Goal: Check status: Check status

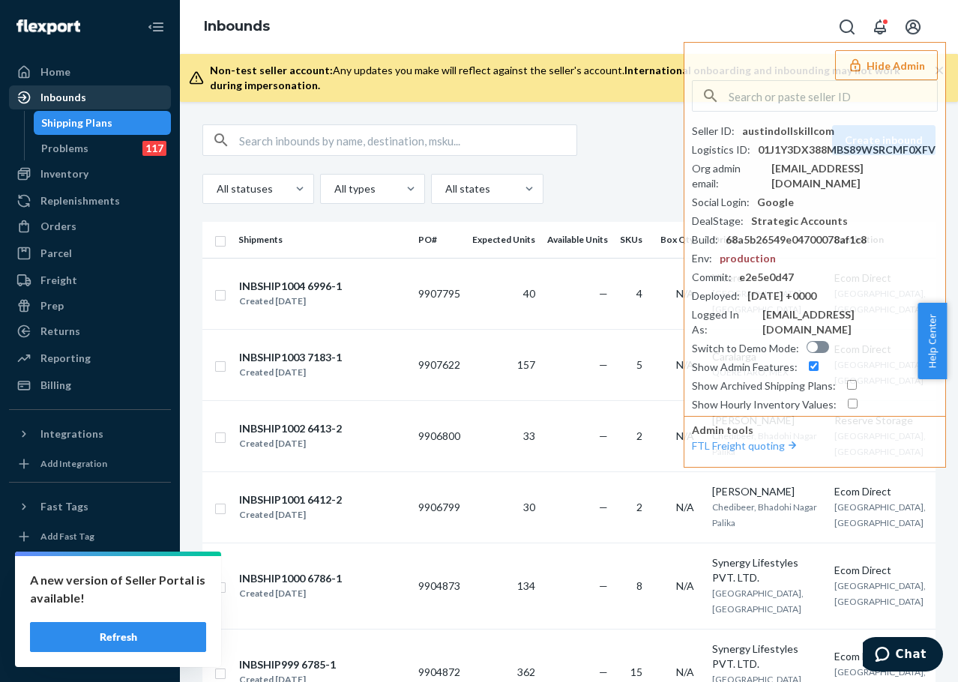
click at [136, 96] on div "Inbounds" at bounding box center [89, 97] width 159 height 21
click at [238, 136] on div "button" at bounding box center [221, 140] width 36 height 30
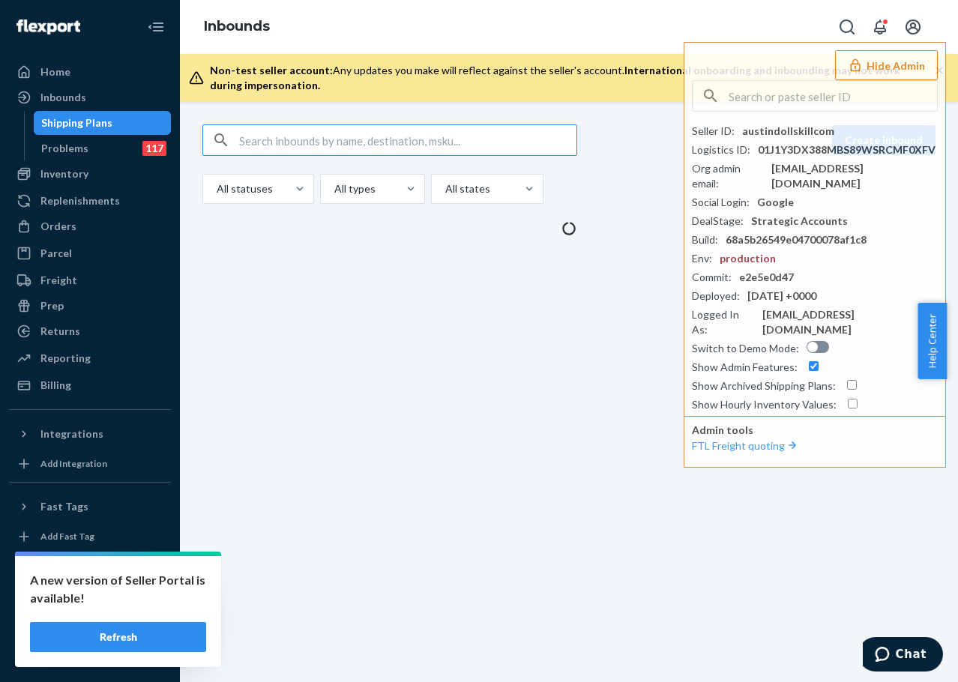
click at [268, 143] on input "text" at bounding box center [407, 140] width 337 height 30
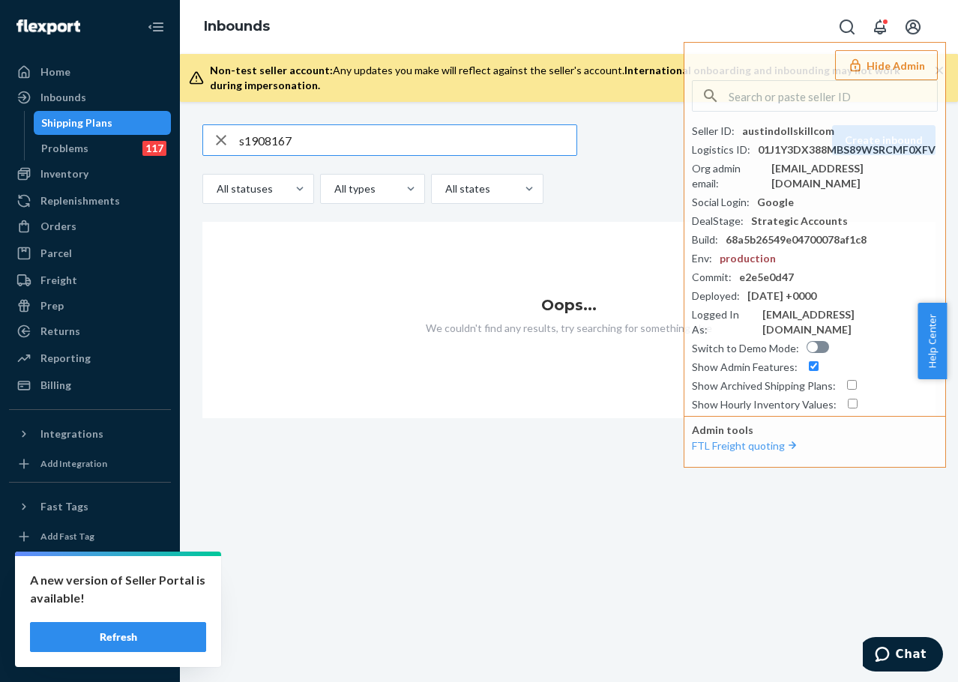
click at [241, 145] on input "s1908167" at bounding box center [407, 140] width 337 height 30
click at [244, 142] on input "s1908167" at bounding box center [407, 140] width 337 height 30
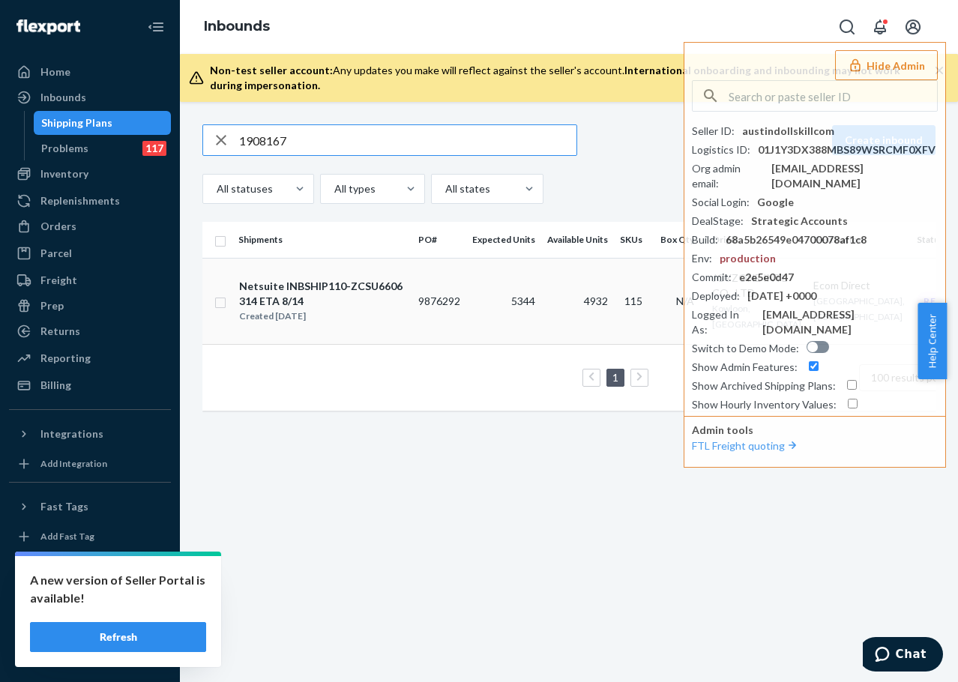
type input "1908167"
click at [414, 326] on td "9876292" at bounding box center [439, 301] width 54 height 86
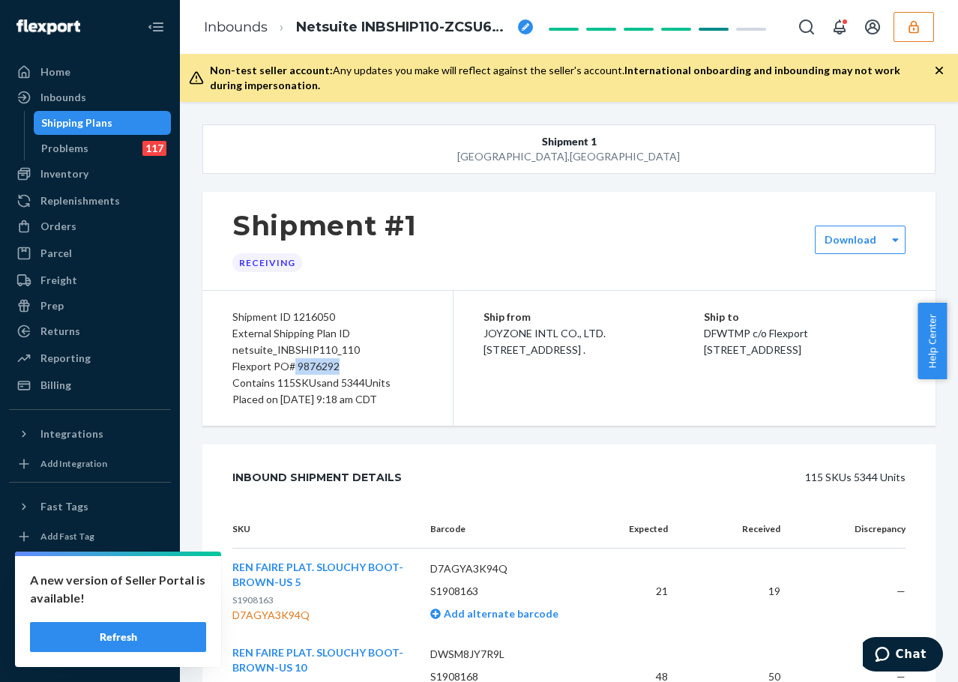
drag, startPoint x: 297, startPoint y: 366, endPoint x: 333, endPoint y: 360, distance: 36.5
click at [347, 367] on div "Flexport PO# 9876292" at bounding box center [327, 366] width 190 height 16
click at [583, 214] on div "Shipment #1 Receiving" at bounding box center [568, 241] width 733 height 98
click at [705, 237] on div "Shipment #1 Receiving" at bounding box center [568, 241] width 733 height 98
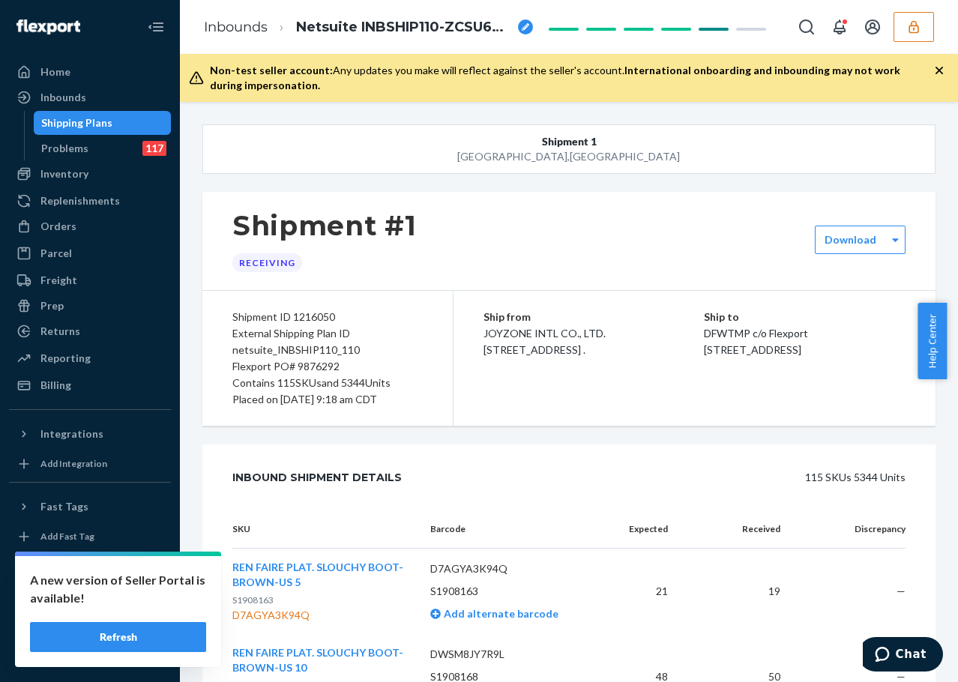
click at [705, 237] on div "Shipment #1 Receiving" at bounding box center [568, 241] width 733 height 98
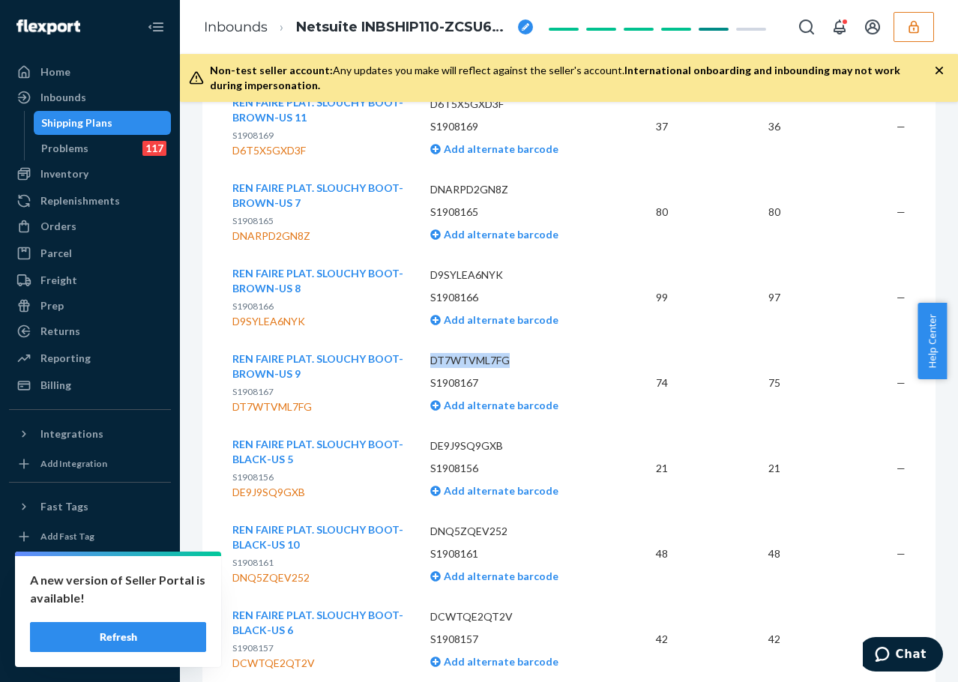
drag, startPoint x: 422, startPoint y: 357, endPoint x: 508, endPoint y: 360, distance: 85.5
click at [508, 360] on td "DT7WTVML7FG S1908167 Add alternate barcode" at bounding box center [511, 382] width 186 height 85
copy p "DT7WTVML7FG"
click at [79, 88] on div "Inbounds" at bounding box center [89, 97] width 159 height 21
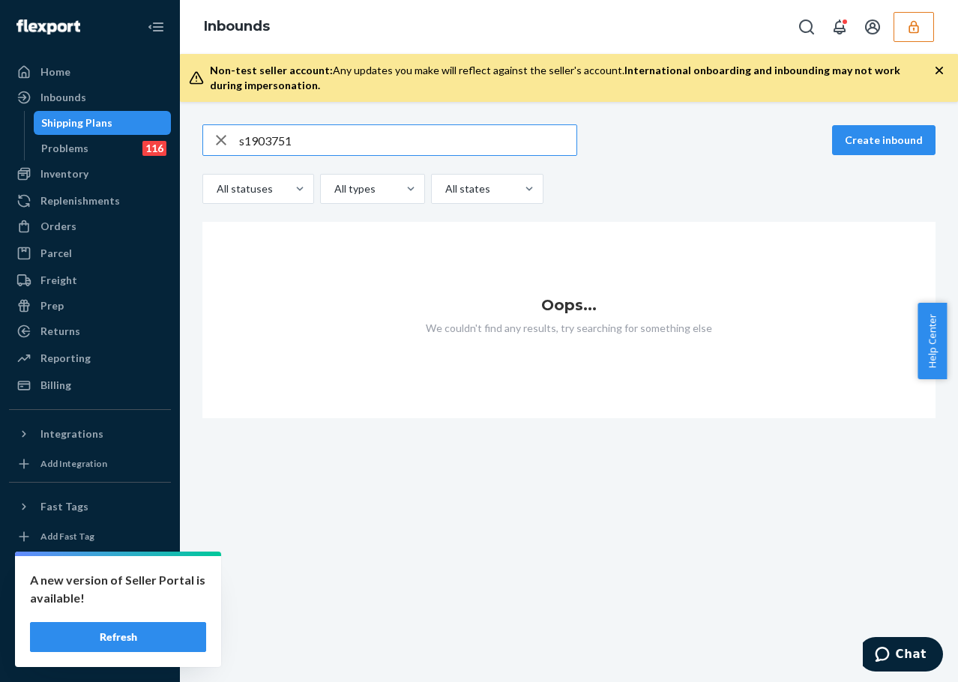
click at [244, 142] on input "s1903751" at bounding box center [407, 140] width 337 height 30
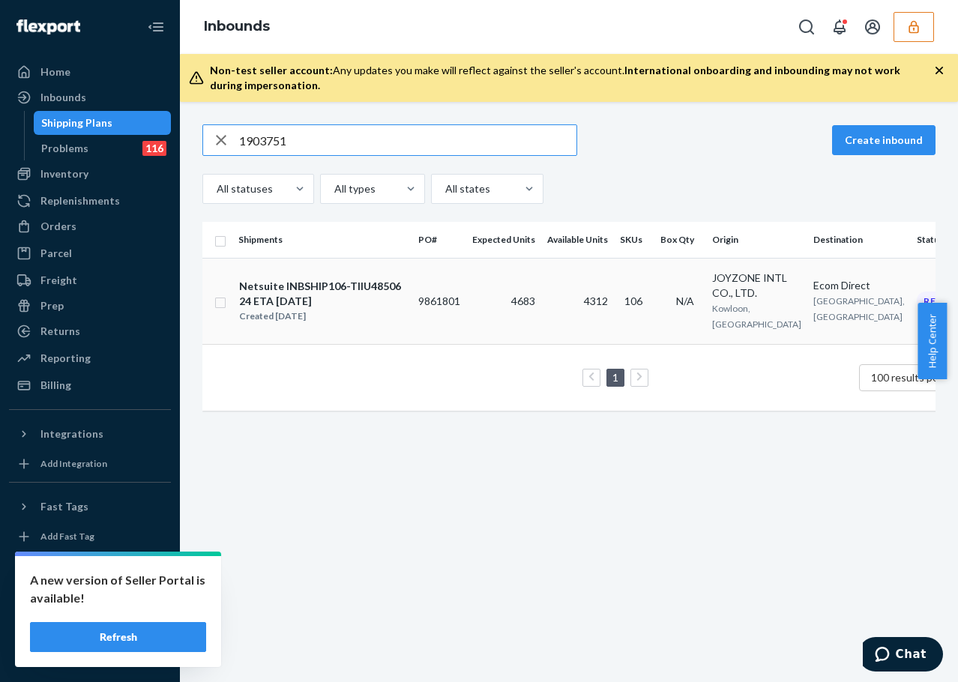
type input "1903751"
click at [495, 319] on td "4683" at bounding box center [503, 301] width 75 height 86
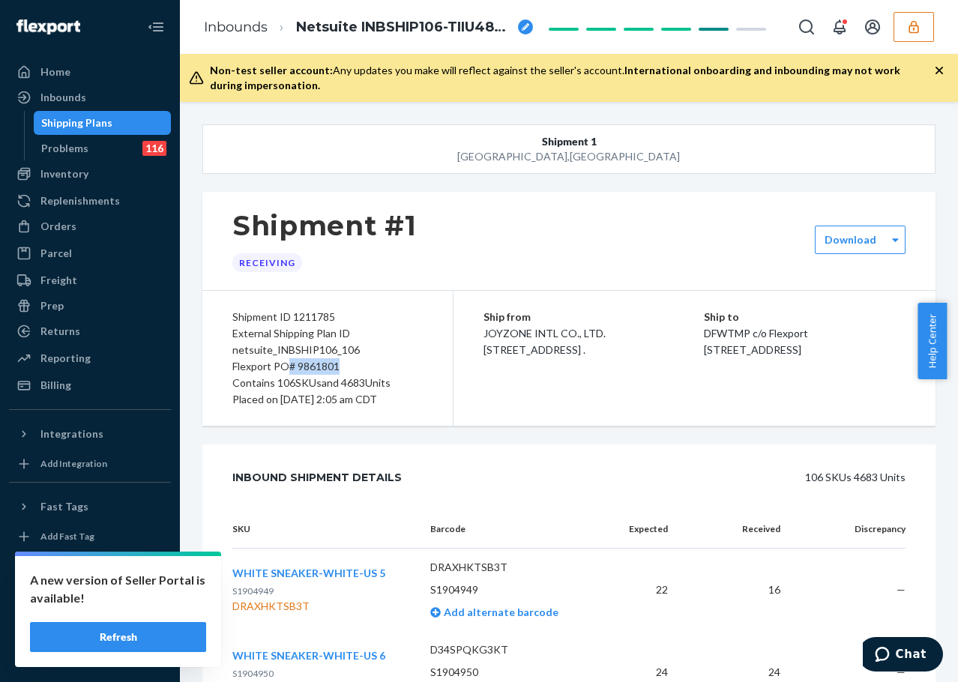
drag, startPoint x: 287, startPoint y: 363, endPoint x: 339, endPoint y: 366, distance: 51.8
click at [339, 366] on div "Flexport PO# 9861801" at bounding box center [327, 366] width 190 height 16
copy div "# 9861801"
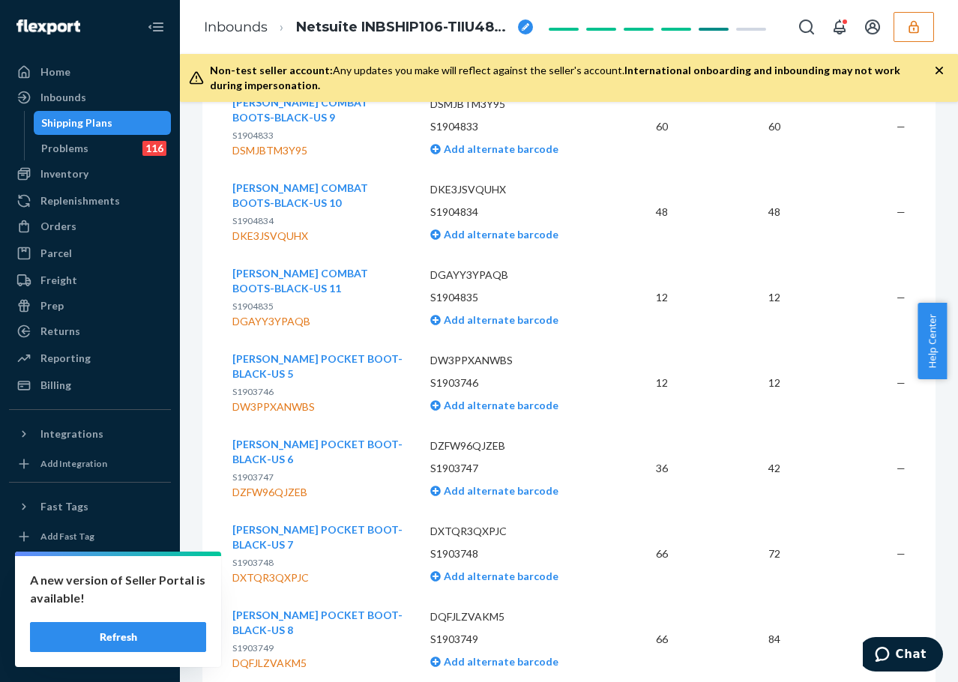
scroll to position [4655, 0]
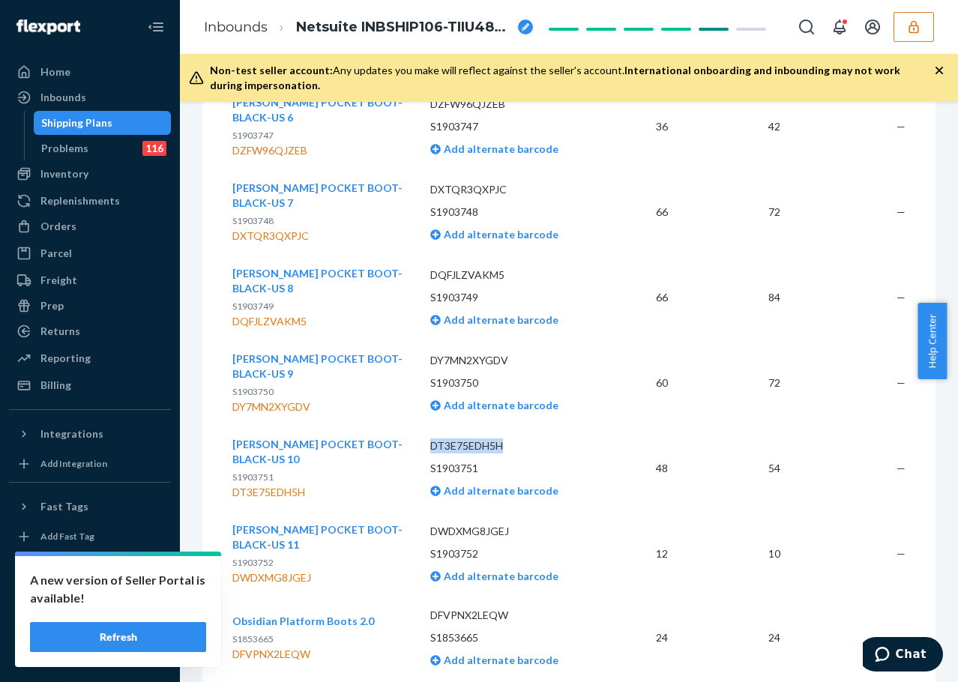
drag, startPoint x: 427, startPoint y: 444, endPoint x: 507, endPoint y: 439, distance: 79.6
click at [507, 439] on p "DT3E75EDH5H" at bounding box center [511, 446] width 162 height 15
copy p "DT3E75EDH5H"
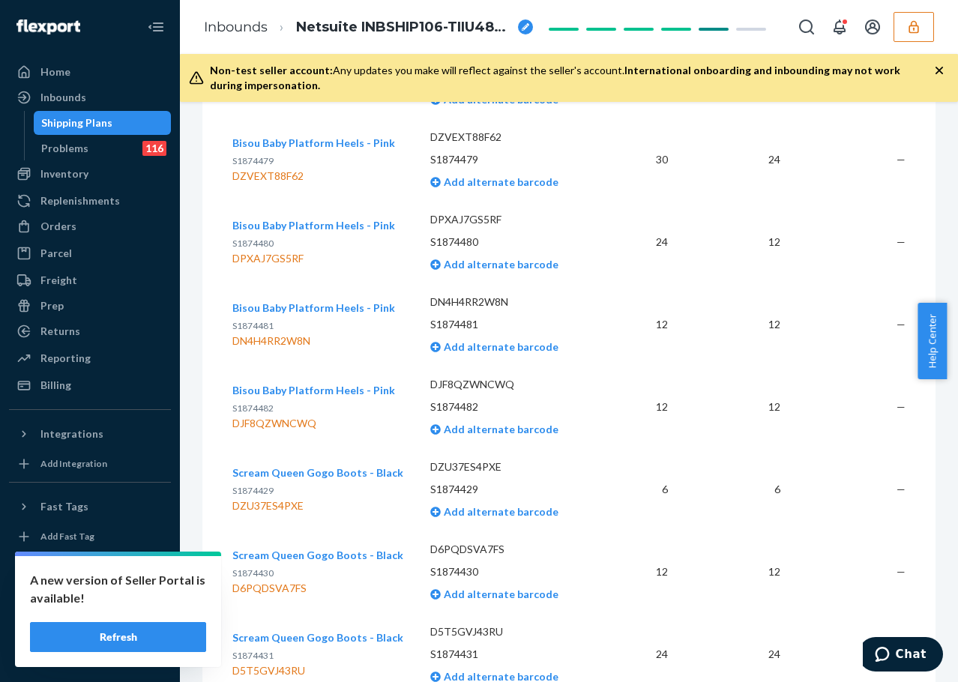
scroll to position [2930, 0]
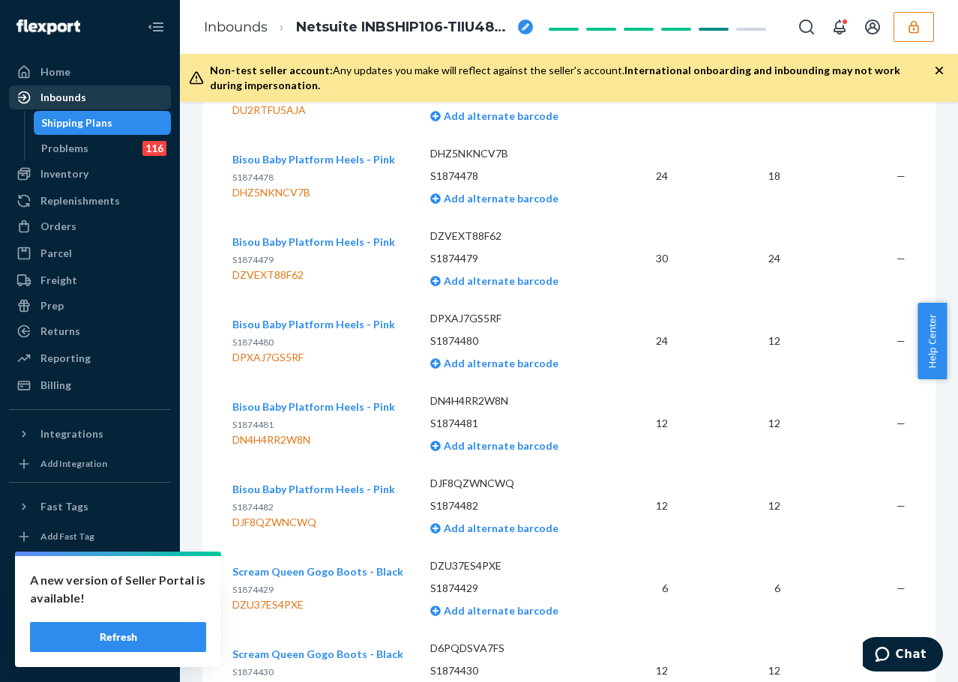
click at [121, 97] on div "Inbounds" at bounding box center [89, 97] width 159 height 21
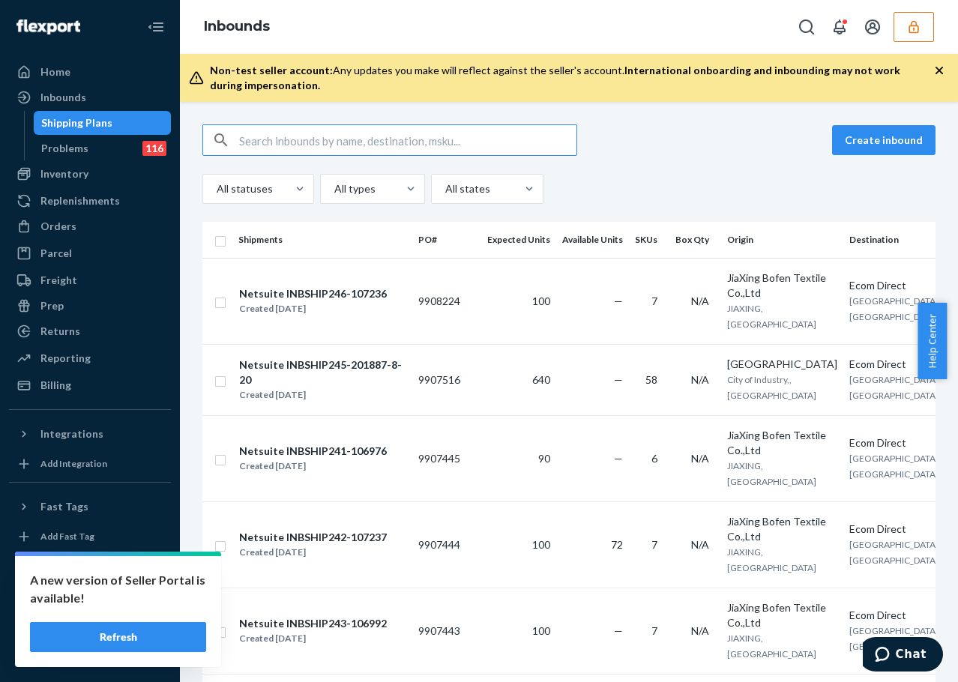
click at [407, 139] on input "text" at bounding box center [407, 140] width 337 height 30
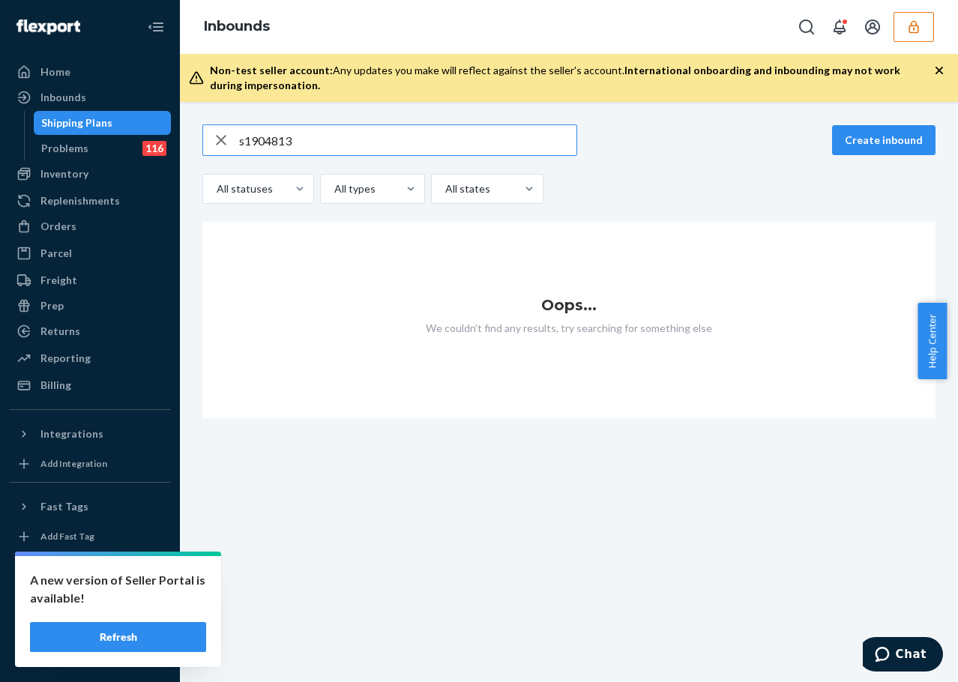
click at [244, 139] on input "s1904813" at bounding box center [407, 140] width 337 height 30
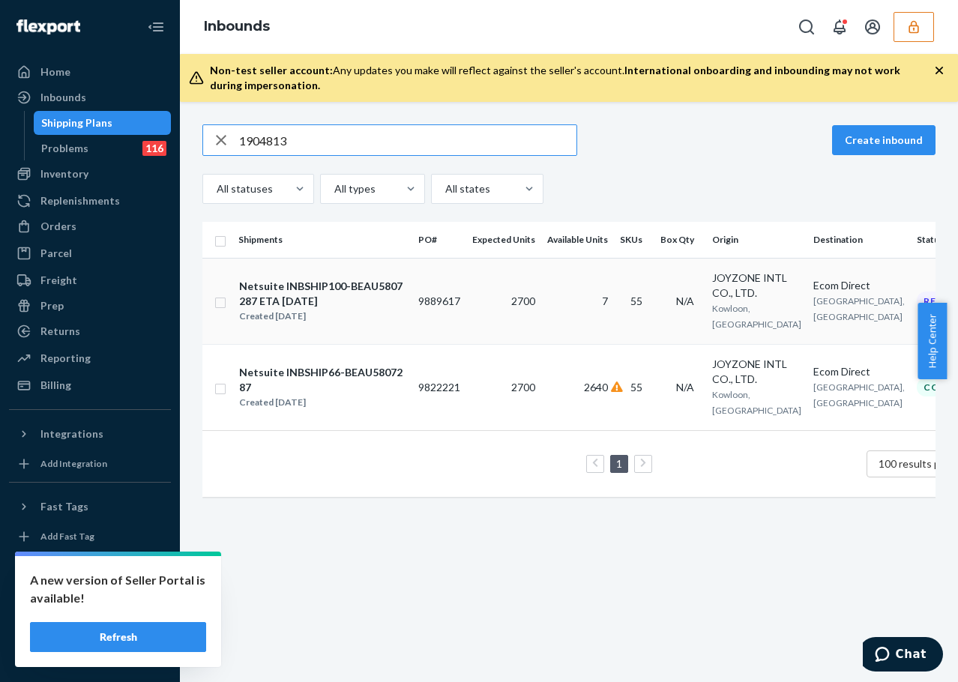
type input "1904813"
click at [413, 310] on td "9889617" at bounding box center [439, 301] width 54 height 86
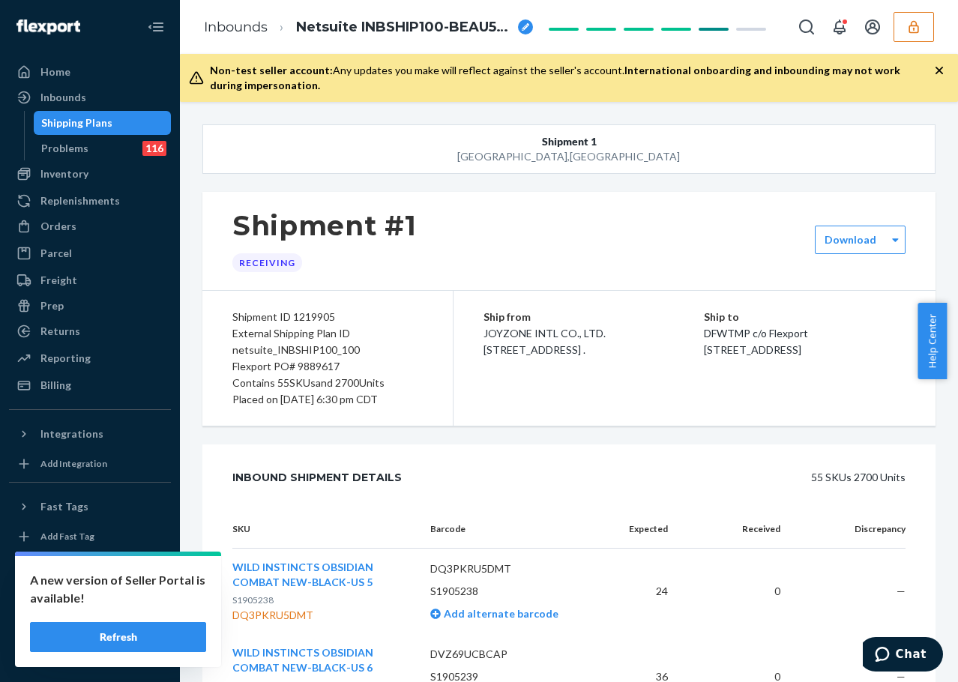
scroll to position [2336, 0]
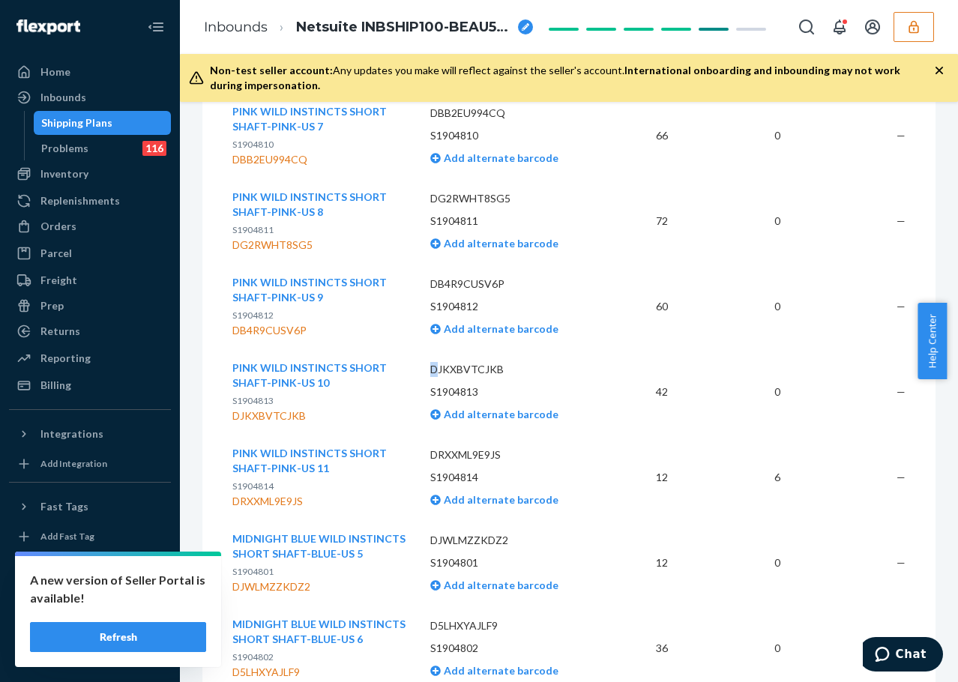
click at [432, 367] on p "DJKXBVTCJKB" at bounding box center [511, 369] width 162 height 15
click at [425, 367] on td "DJKXBVTCJKB S1904813 Add alternate barcode" at bounding box center [511, 391] width 186 height 85
drag, startPoint x: 425, startPoint y: 367, endPoint x: 442, endPoint y: 364, distance: 17.4
click at [442, 364] on td "DJKXBVTCJKB S1904813 Add alternate barcode" at bounding box center [511, 391] width 186 height 85
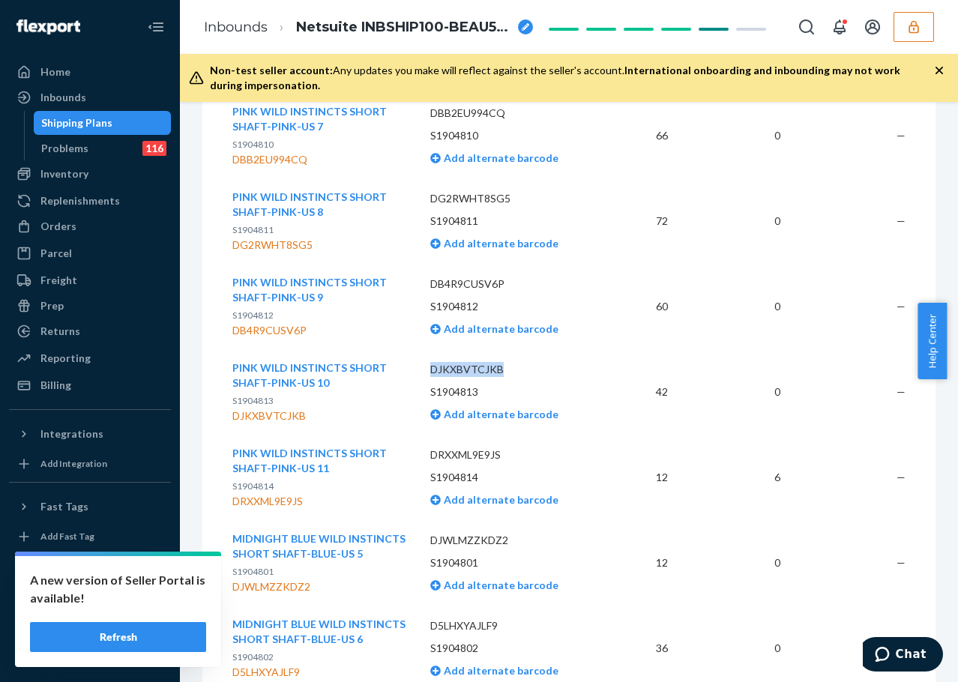
copy p "DJKXBVTCJKB"
click at [112, 94] on div "Inbounds" at bounding box center [89, 97] width 159 height 21
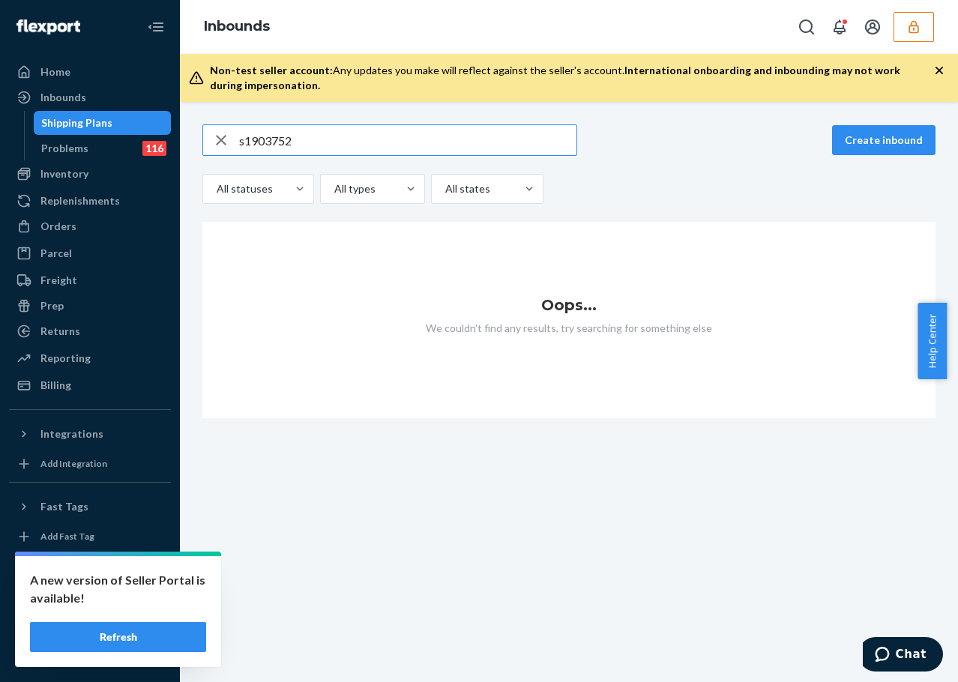
click at [246, 139] on input "s1903752" at bounding box center [407, 140] width 337 height 30
type input "1903752"
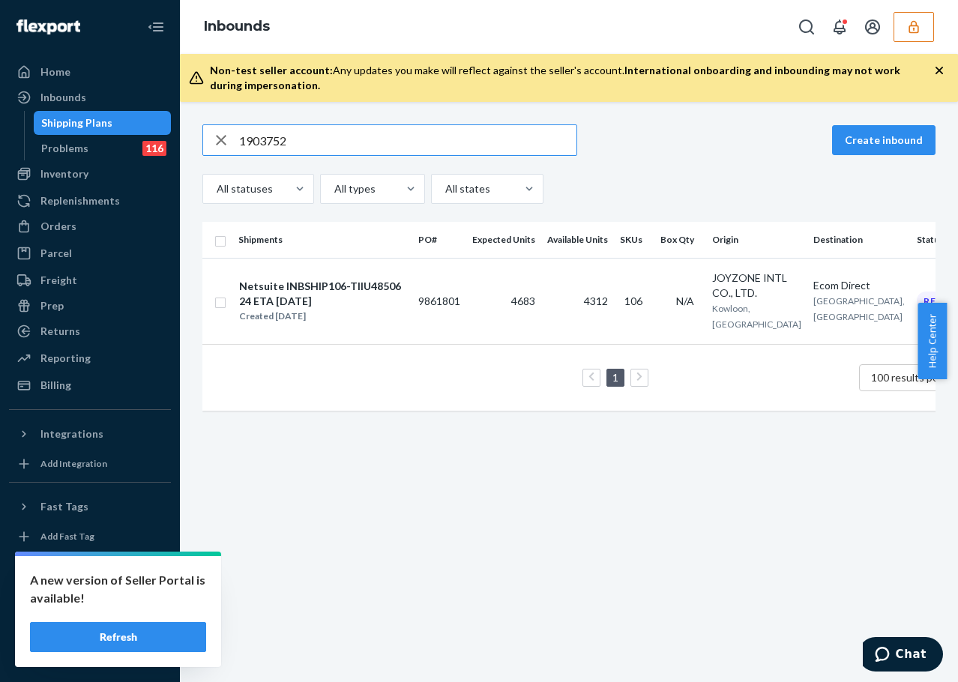
drag, startPoint x: 295, startPoint y: 133, endPoint x: 233, endPoint y: 134, distance: 62.2
click at [233, 134] on div "1903752" at bounding box center [389, 140] width 373 height 30
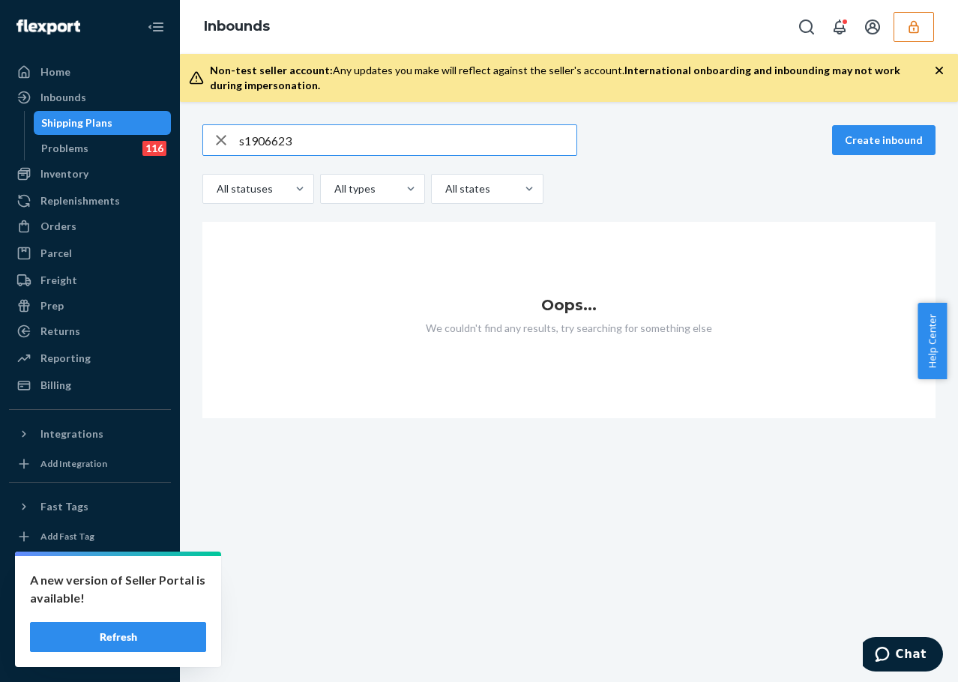
click at [240, 138] on input "s1906623" at bounding box center [407, 140] width 337 height 30
click at [243, 138] on input "s1906623" at bounding box center [407, 140] width 337 height 30
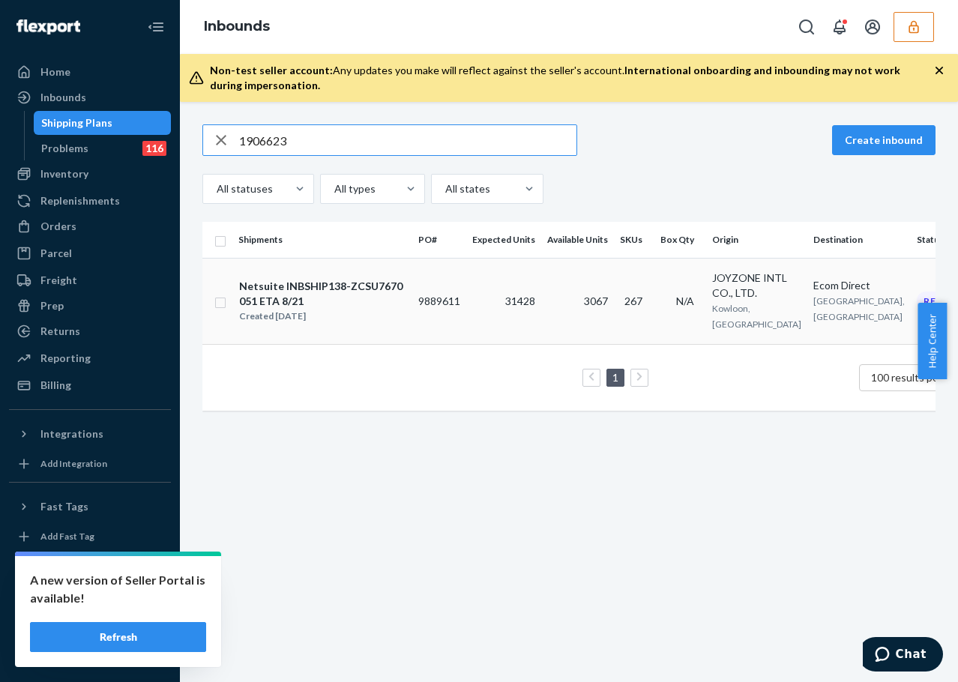
type input "1906623"
click at [483, 331] on td "31428" at bounding box center [503, 301] width 75 height 86
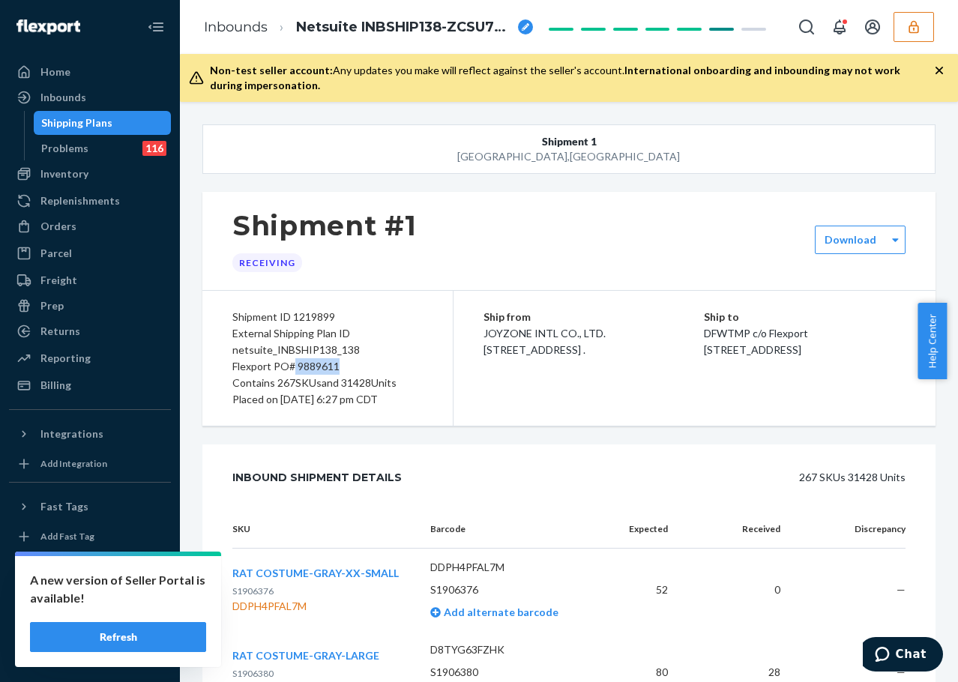
drag, startPoint x: 294, startPoint y: 365, endPoint x: 352, endPoint y: 368, distance: 57.8
click at [352, 368] on div "Flexport PO# 9889611" at bounding box center [327, 366] width 190 height 16
copy div "9889611"
click at [125, 99] on div "Inbounds" at bounding box center [89, 97] width 159 height 21
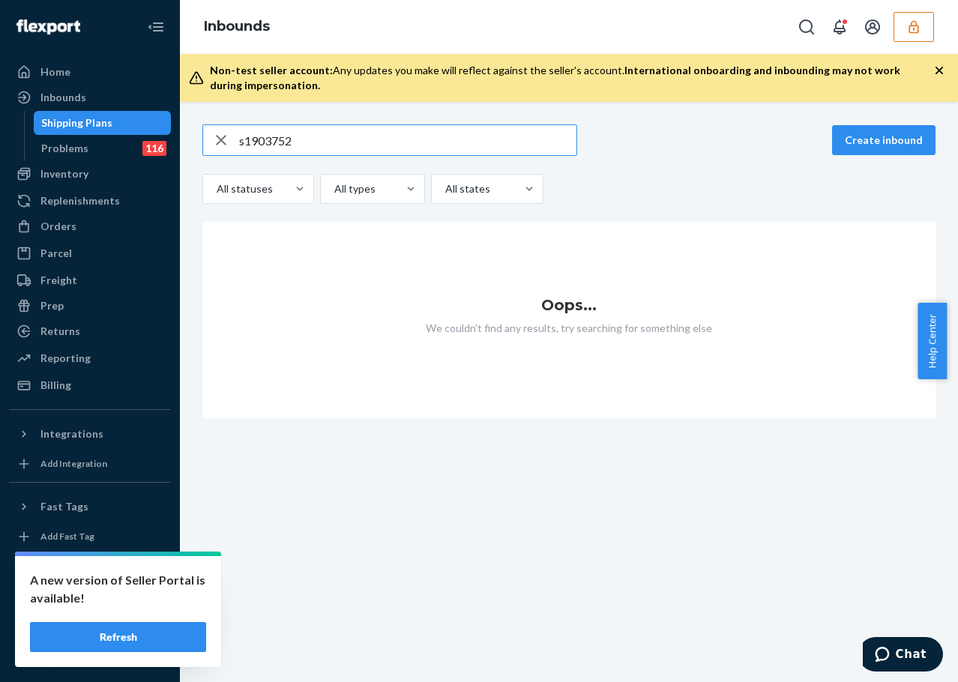
click at [240, 139] on input "s1903752" at bounding box center [407, 140] width 337 height 30
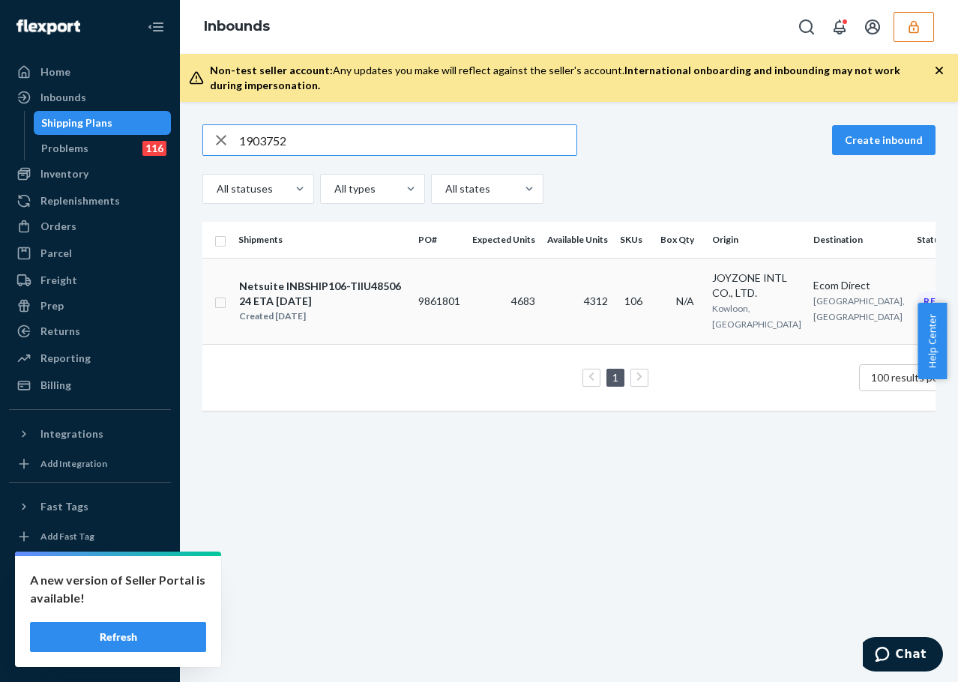
type input "1903752"
click at [412, 298] on td "9861801" at bounding box center [439, 301] width 54 height 86
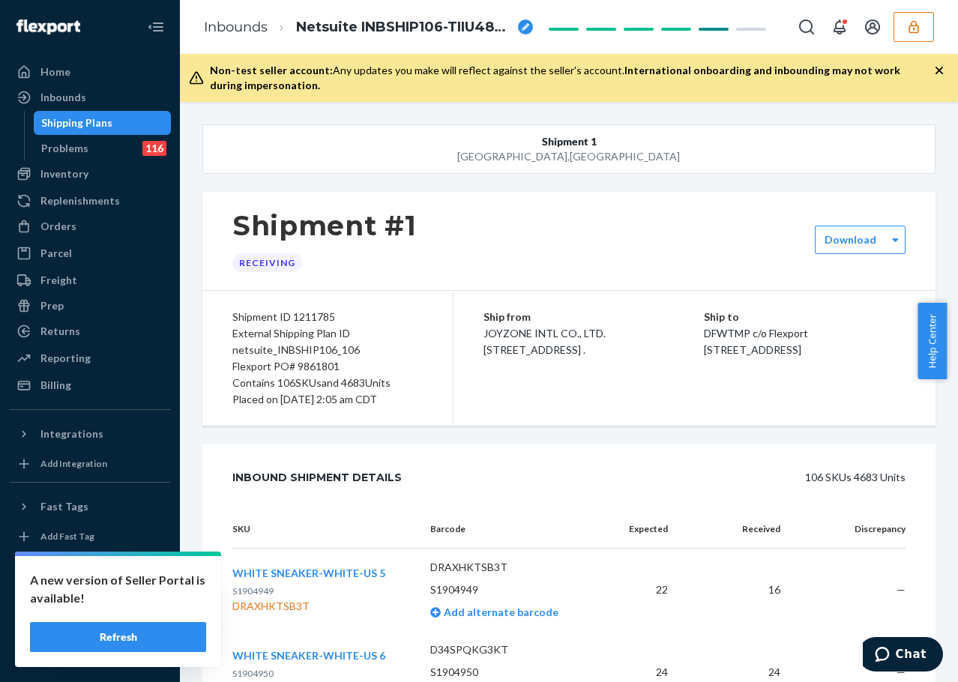
scroll to position [4826, 0]
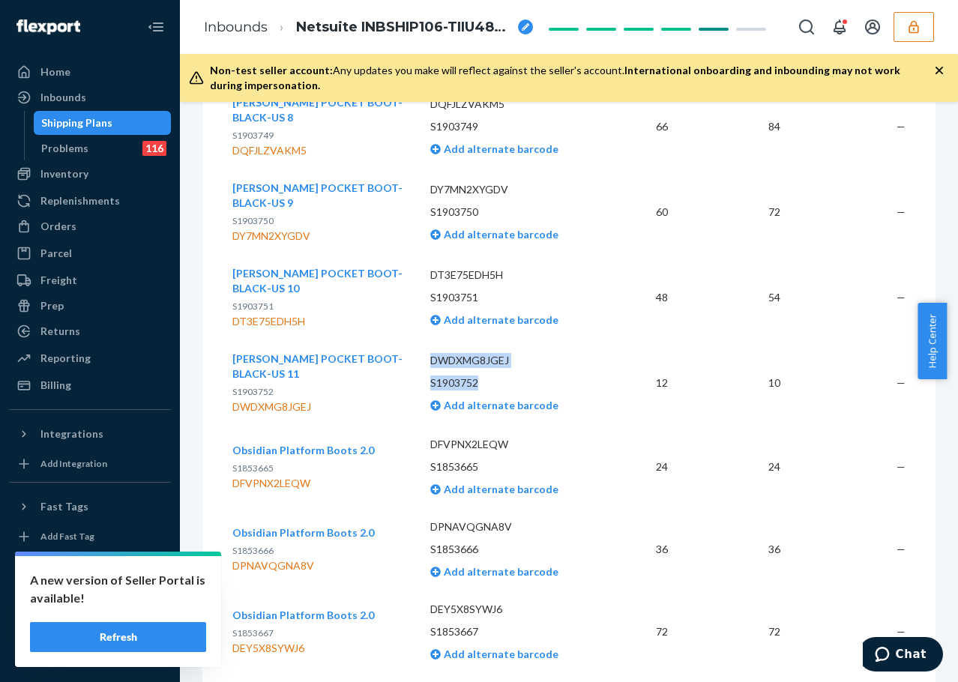
drag, startPoint x: 437, startPoint y: 361, endPoint x: 517, endPoint y: 369, distance: 79.9
click at [517, 369] on td "DWDXMG8JGEJ S1903752 Add alternate barcode" at bounding box center [511, 382] width 186 height 85
click at [508, 365] on p "DWDXMG8JGEJ" at bounding box center [511, 360] width 162 height 15
drag, startPoint x: 424, startPoint y: 358, endPoint x: 514, endPoint y: 357, distance: 90.7
click at [514, 357] on td "DWDXMG8JGEJ S1903752 Add alternate barcode" at bounding box center [511, 382] width 186 height 85
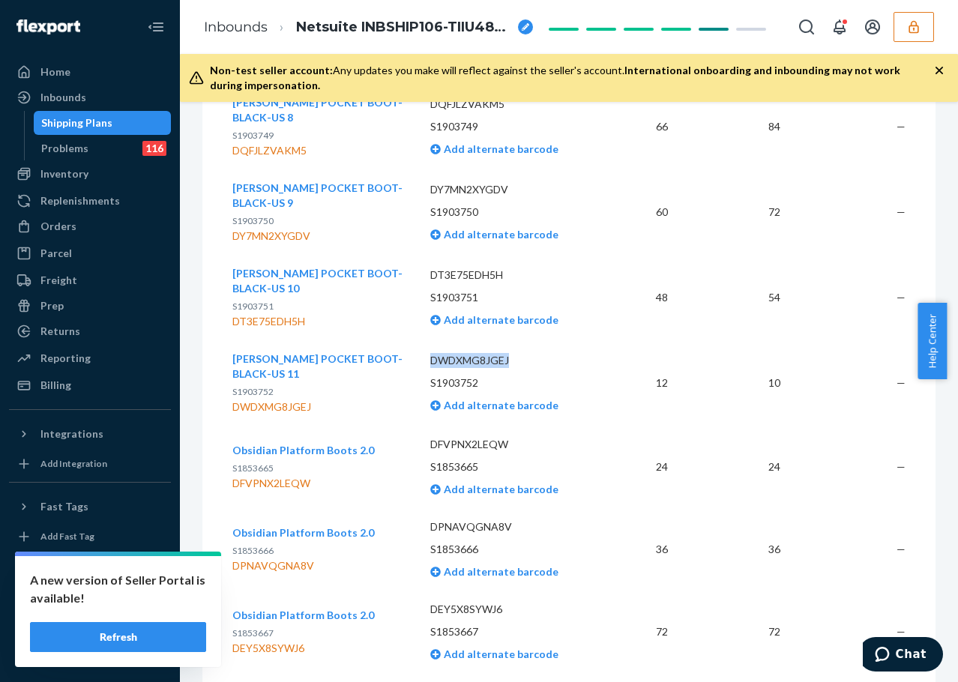
copy p "DWDXMG8JGEJ"
